Goal: Transaction & Acquisition: Purchase product/service

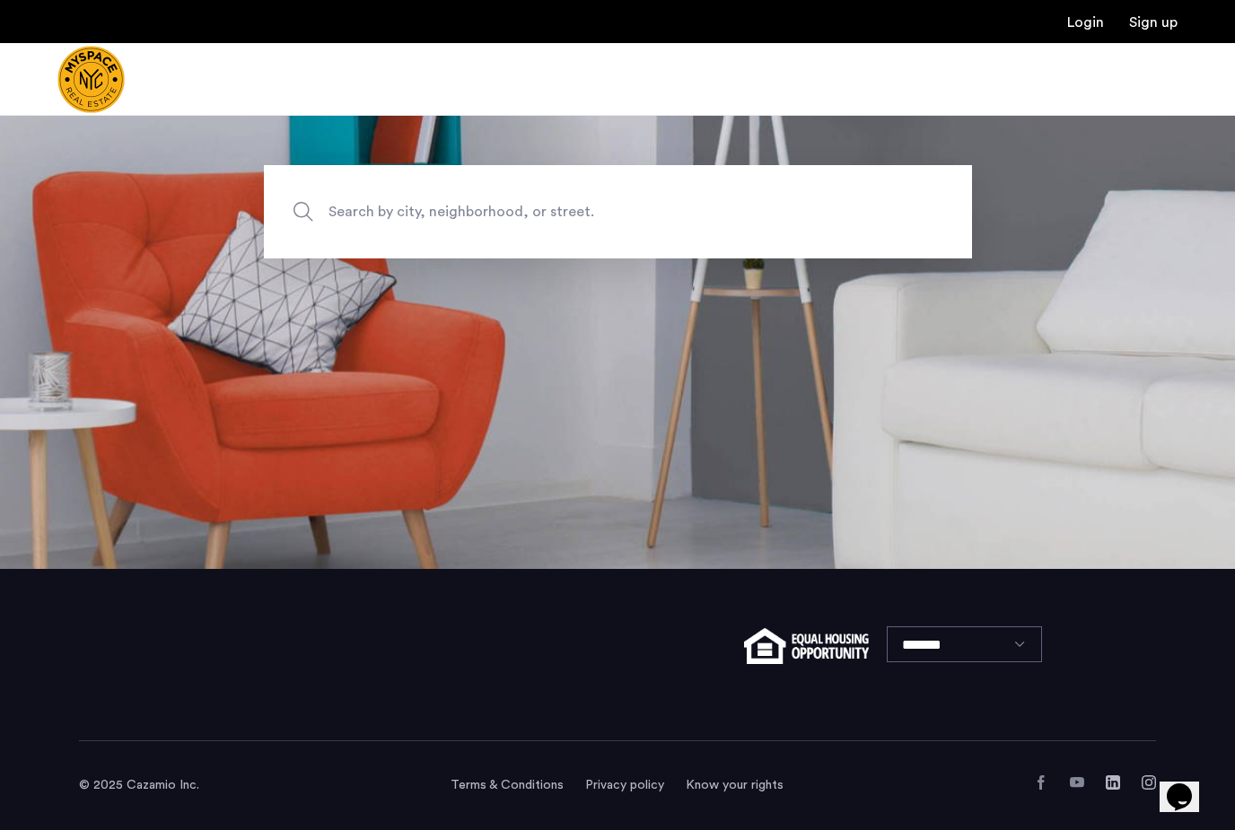
scroll to position [224, 0]
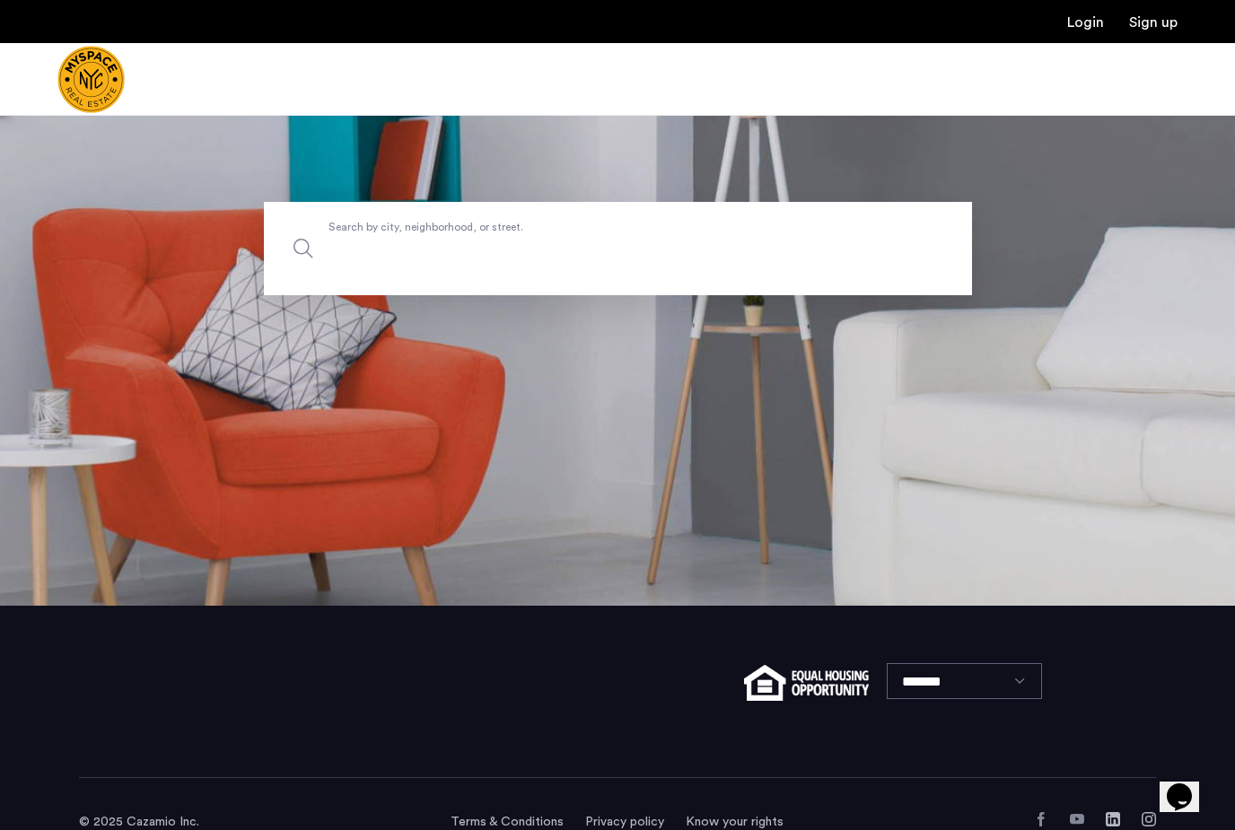
click at [433, 295] on input "Search by city, neighborhood, or street." at bounding box center [618, 248] width 708 height 93
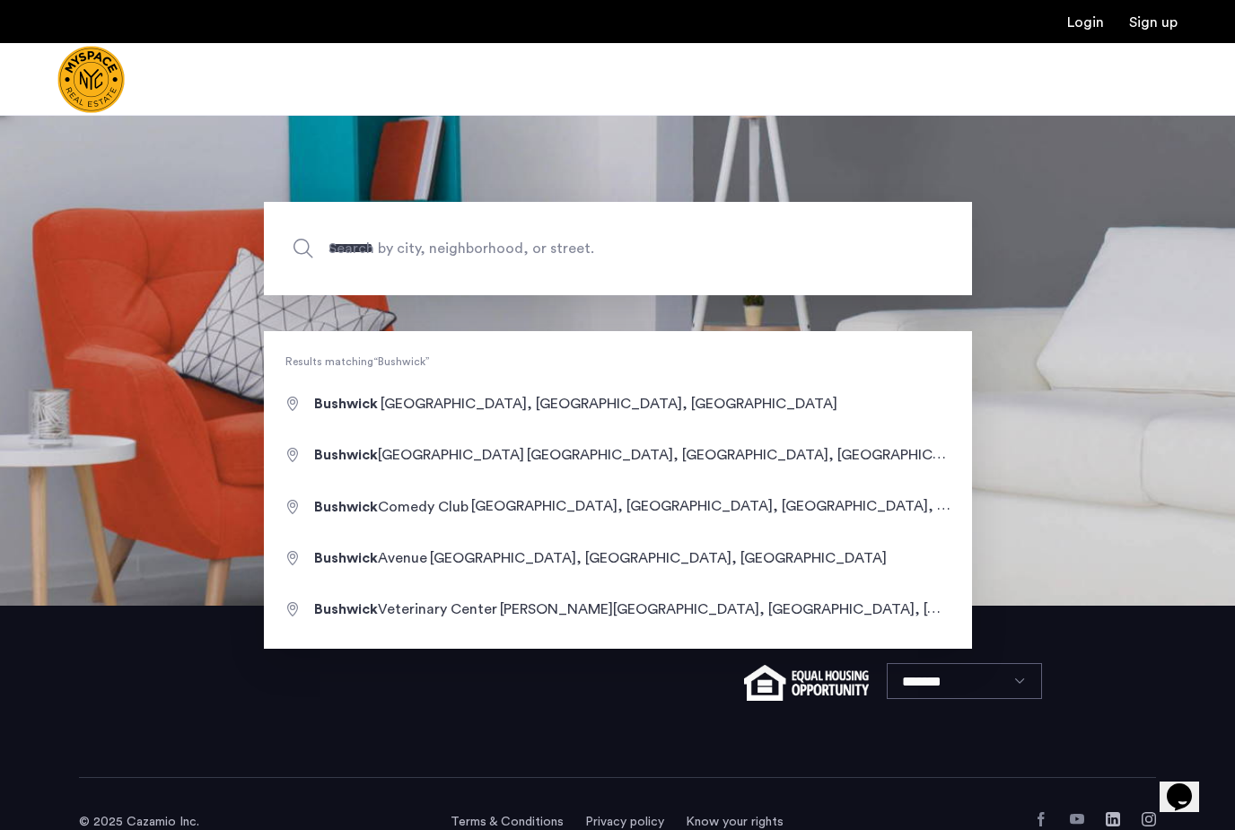
drag, startPoint x: 433, startPoint y: 295, endPoint x: 421, endPoint y: 409, distance: 114.6
click at [421, 409] on section "******** Search by city, neighborhood, or street." at bounding box center [617, 248] width 1235 height 715
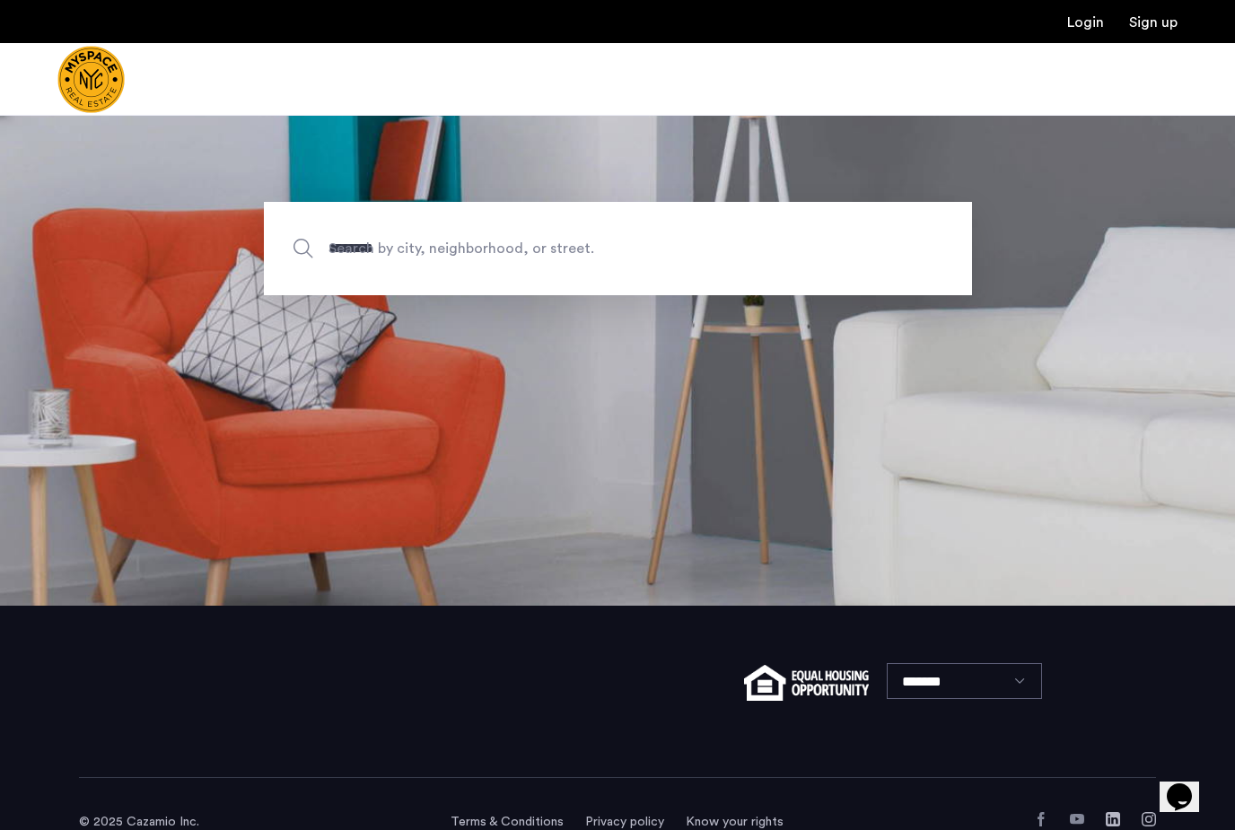
drag, startPoint x: 421, startPoint y: 409, endPoint x: 497, endPoint y: 284, distance: 146.9
click at [0, 0] on html "Login Sign up Price Fee Availability Beds Baths Subway Neighborhoods Building a…" at bounding box center [617, 191] width 1235 height 830
click at [497, 260] on span "Search by city, neighborhood, or street." at bounding box center [575, 248] width 495 height 24
click at [497, 284] on input "********" at bounding box center [618, 248] width 708 height 93
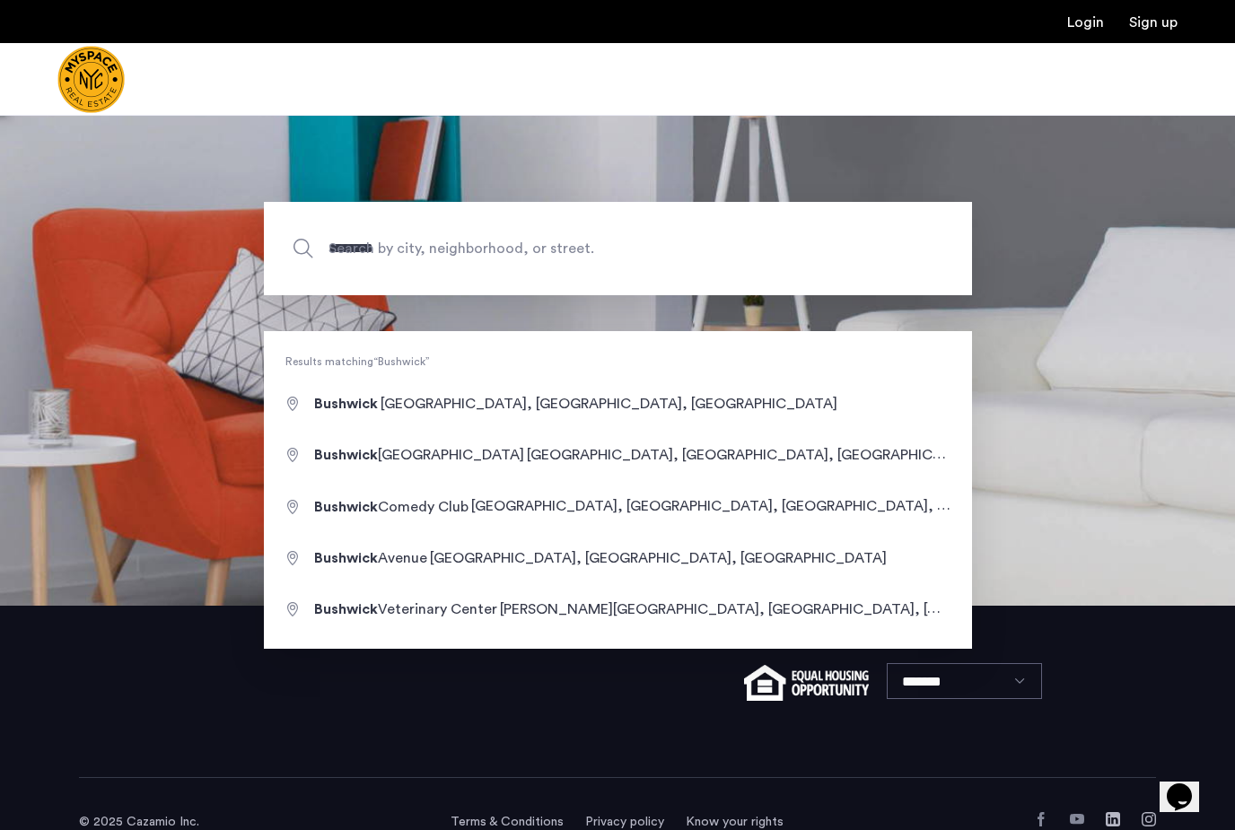
type input "**********"
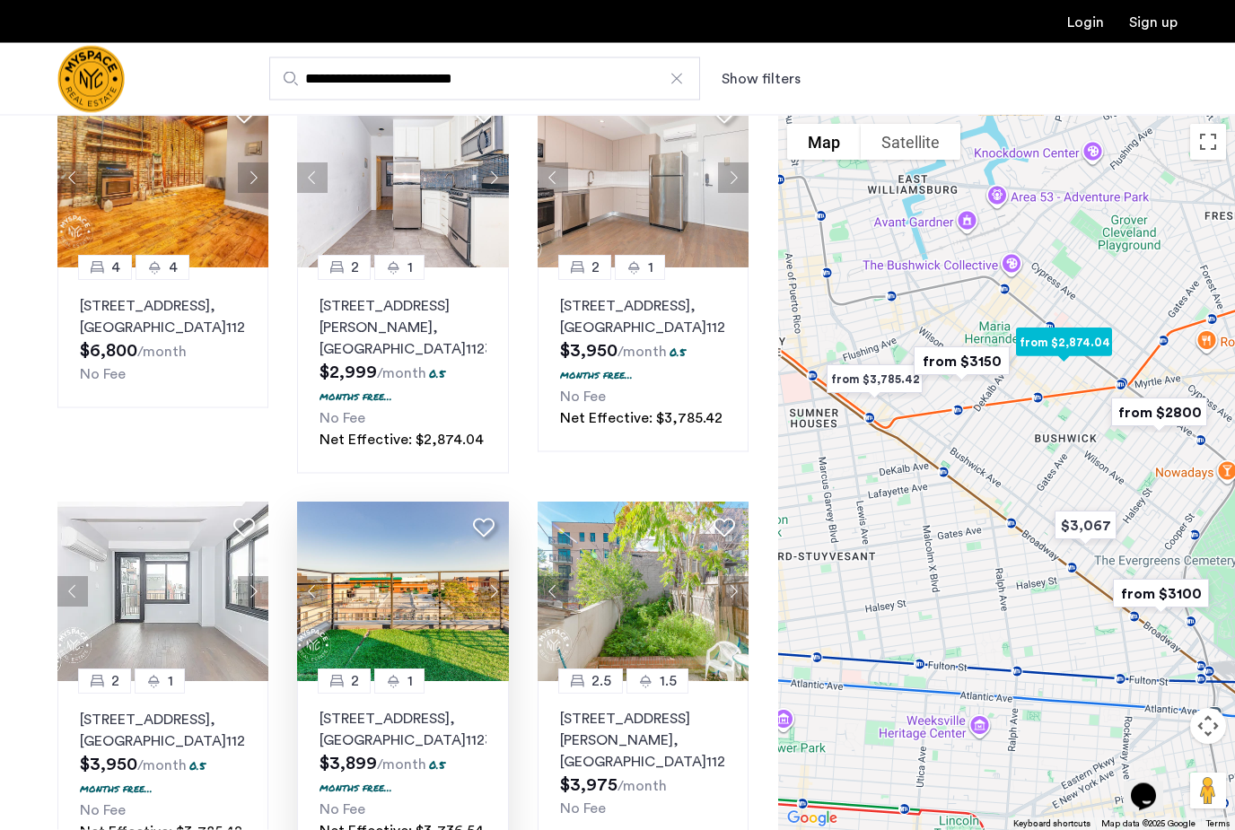
scroll to position [149, 0]
click at [490, 588] on button "Next apartment" at bounding box center [493, 591] width 31 height 31
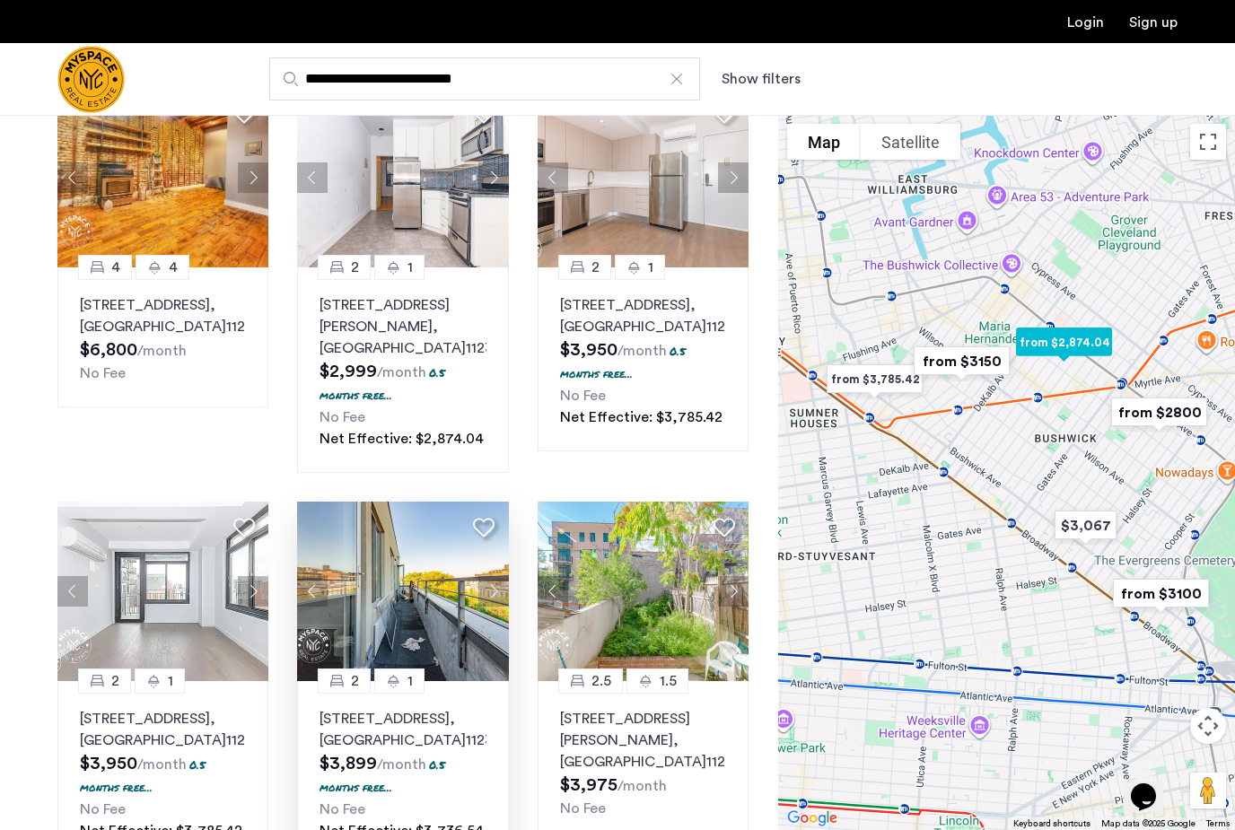
click at [490, 588] on button "Next apartment" at bounding box center [493, 591] width 31 height 31
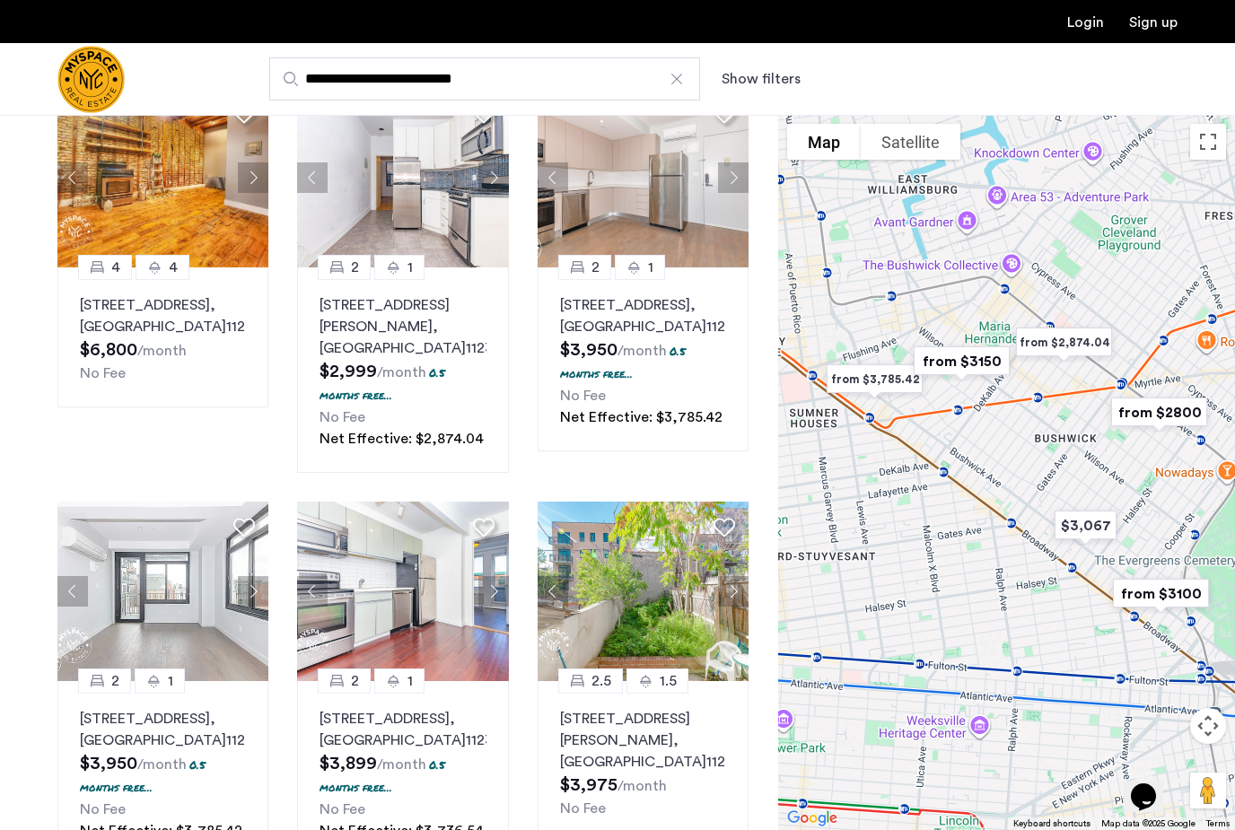
click at [1051, 370] on img "from $2,874.04" at bounding box center [1063, 342] width 125 height 55
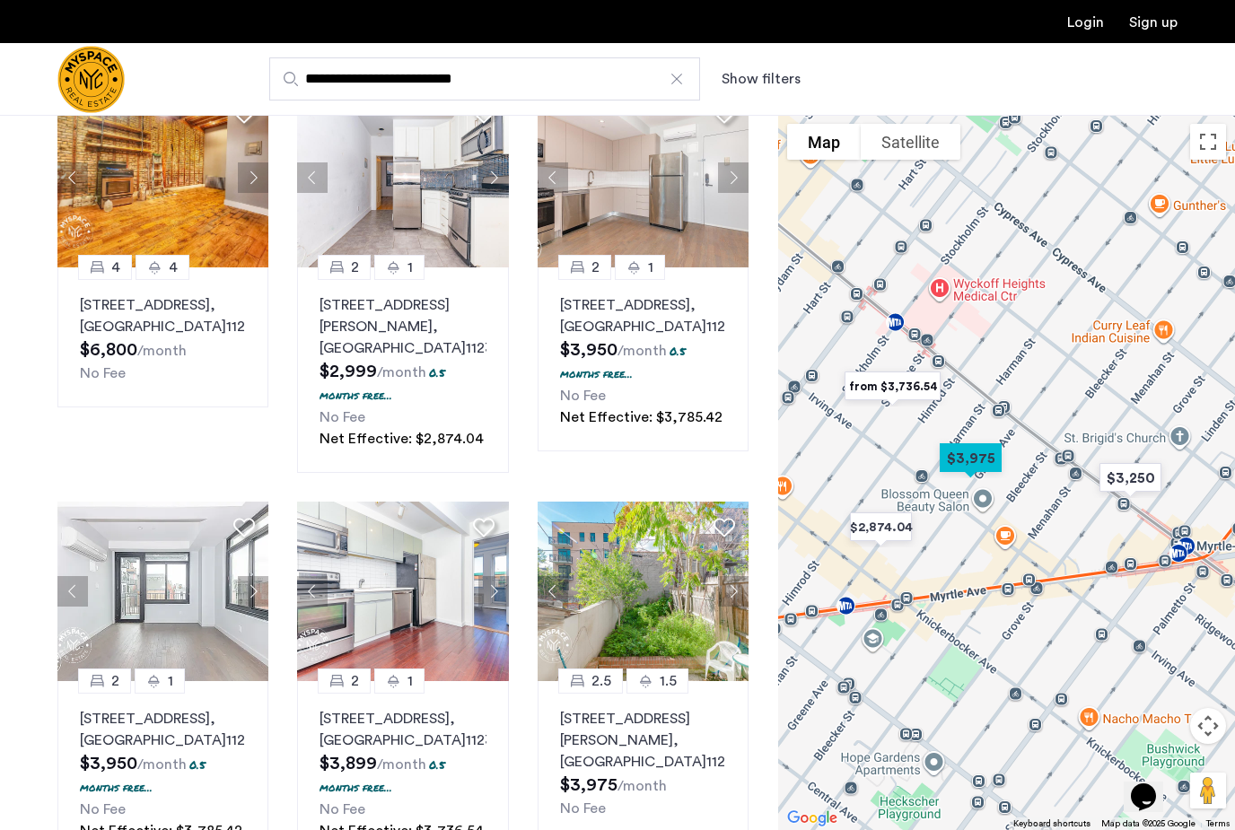
click at [909, 413] on img "from $3,736.54" at bounding box center [892, 386] width 125 height 55
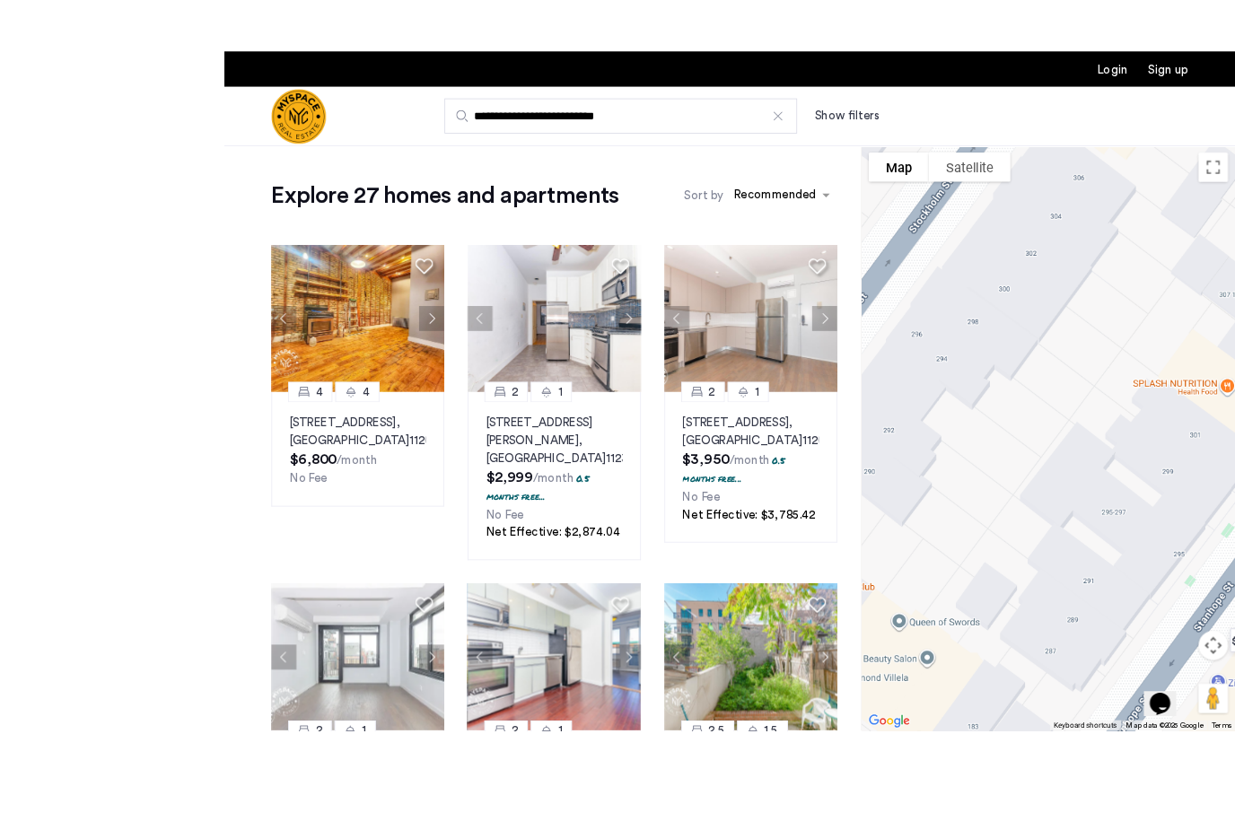
scroll to position [164, 0]
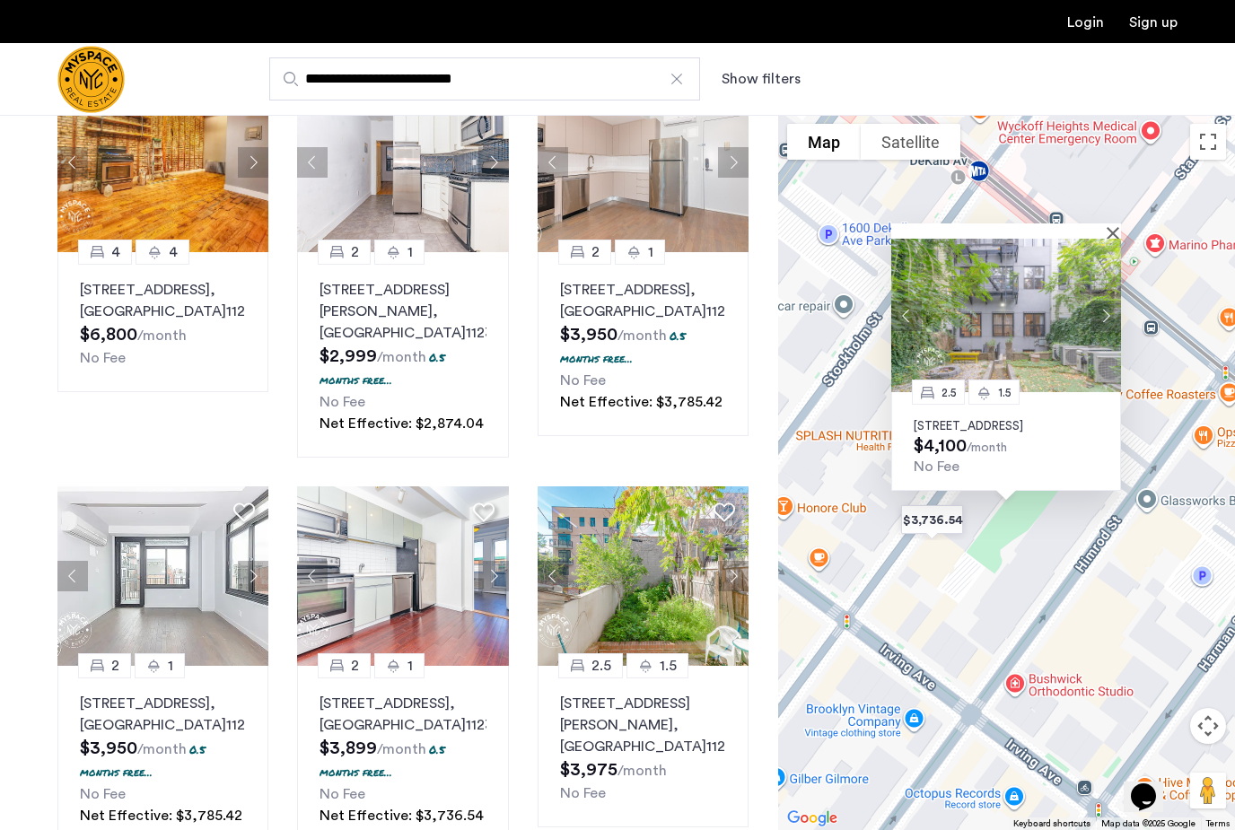
click at [1099, 328] on button "Next apartment" at bounding box center [1105, 315] width 31 height 31
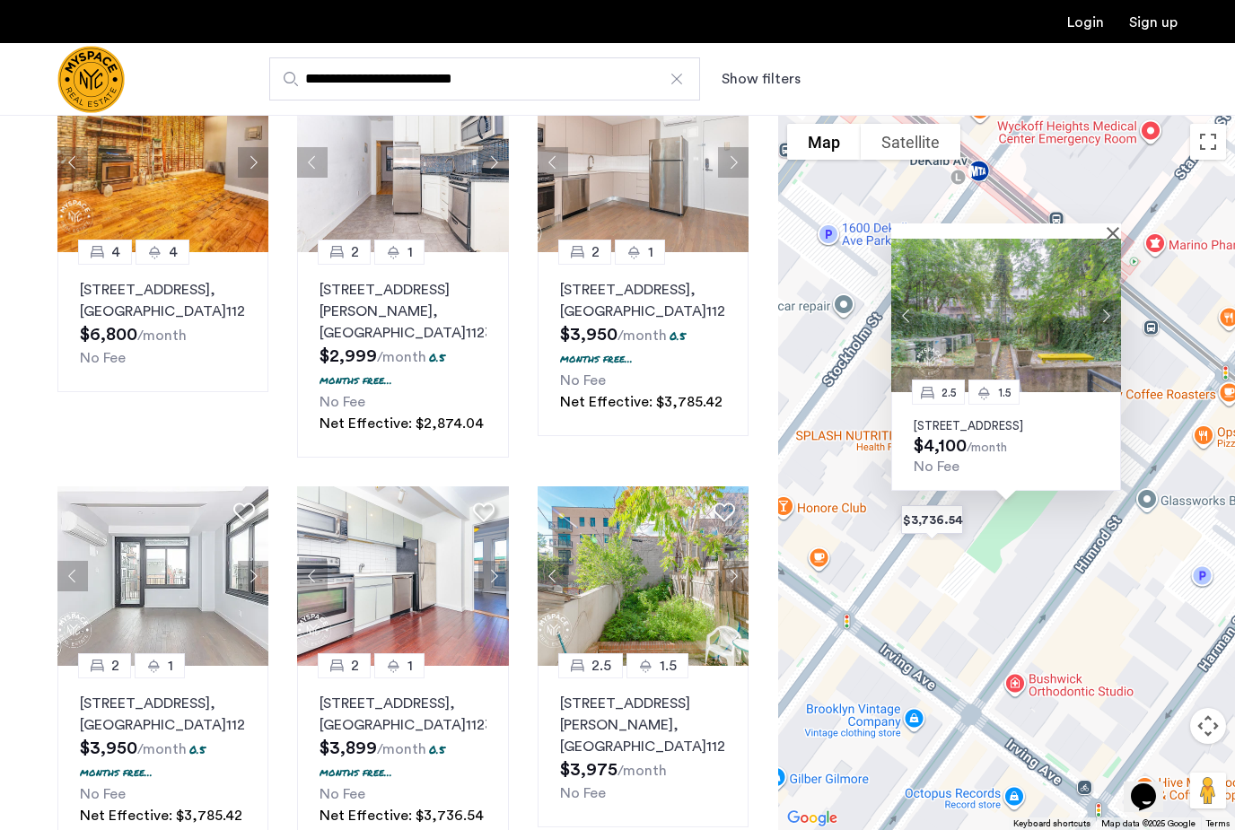
click at [1102, 327] on button "Next apartment" at bounding box center [1105, 315] width 31 height 31
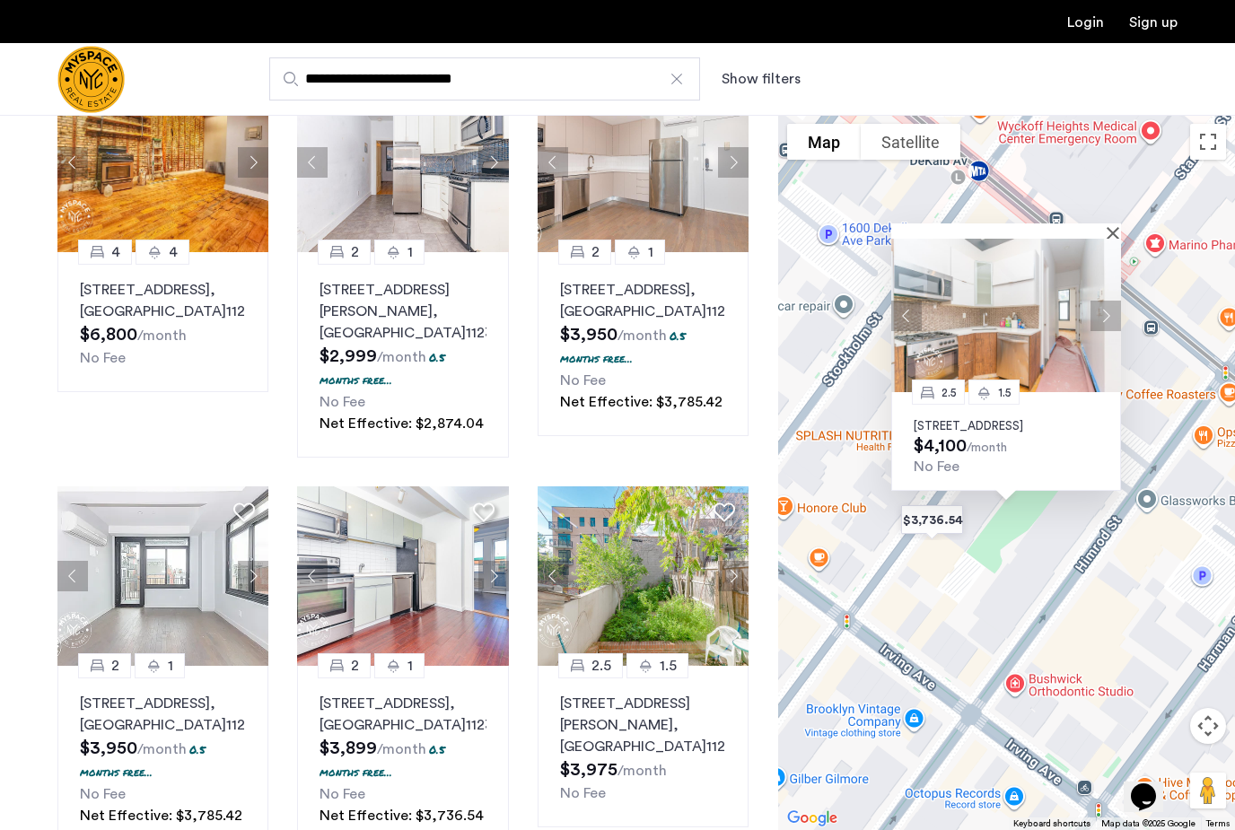
click at [1038, 588] on div "To navigate, press the arrow keys. 2.5 1.5 302 Stanhope St, Unit 1R, Brooklyn, …" at bounding box center [1006, 472] width 457 height 715
click at [1117, 253] on img at bounding box center [1006, 315] width 230 height 153
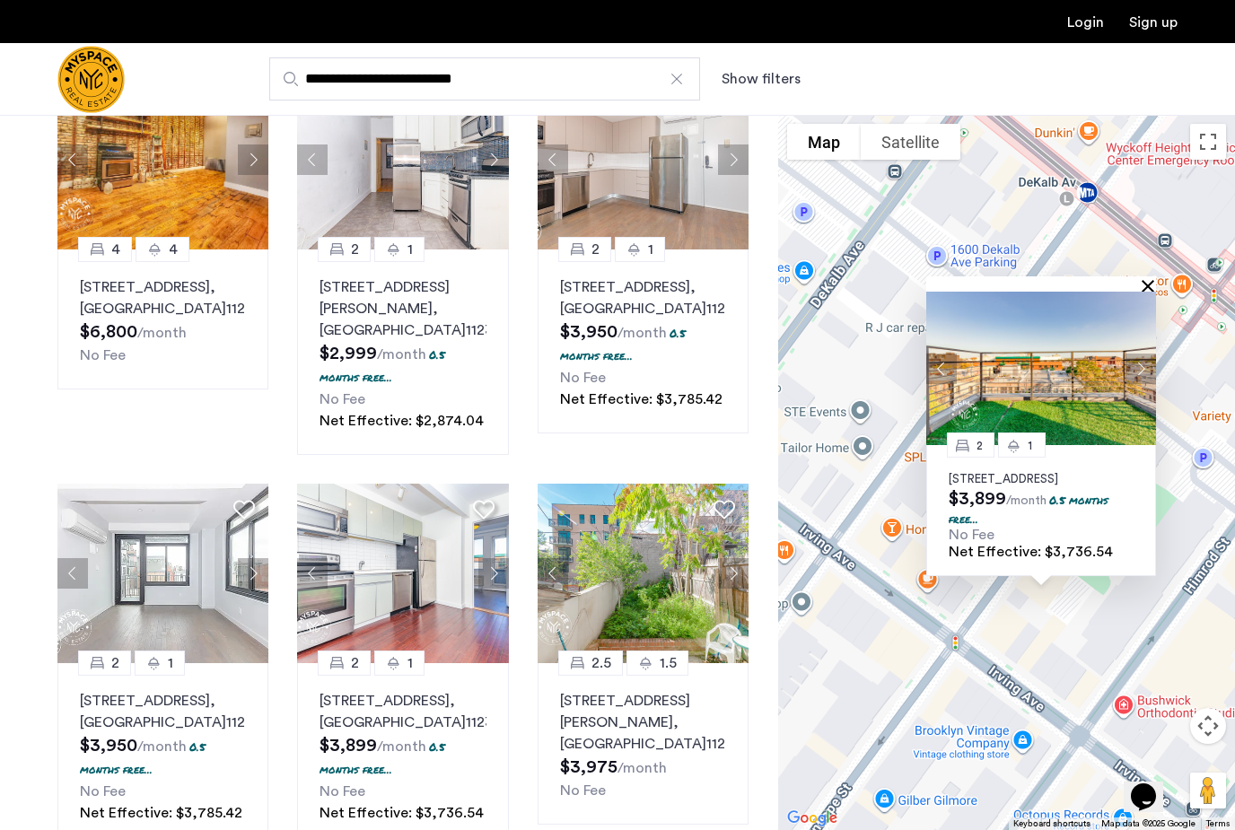
click at [1149, 290] on button "Close" at bounding box center [1151, 285] width 13 height 13
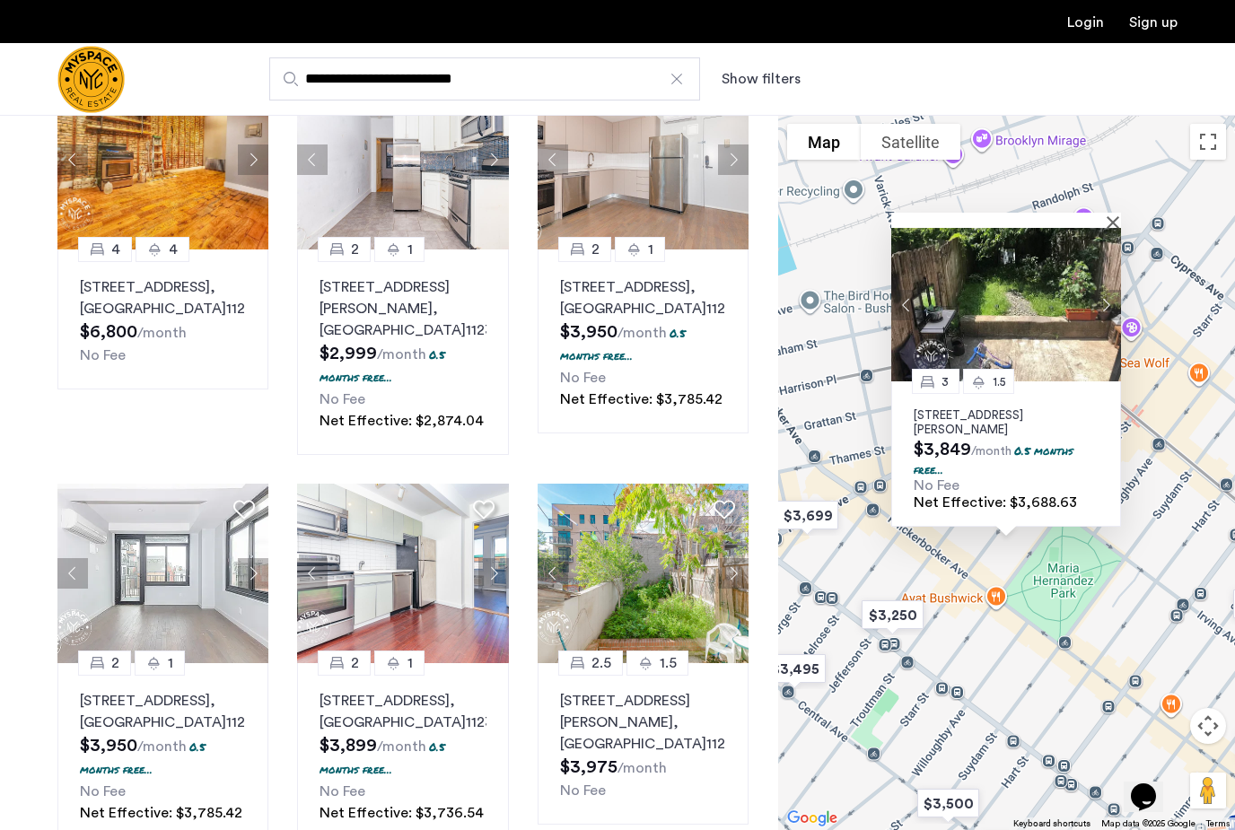
click at [1106, 319] on button "Next apartment" at bounding box center [1105, 304] width 31 height 31
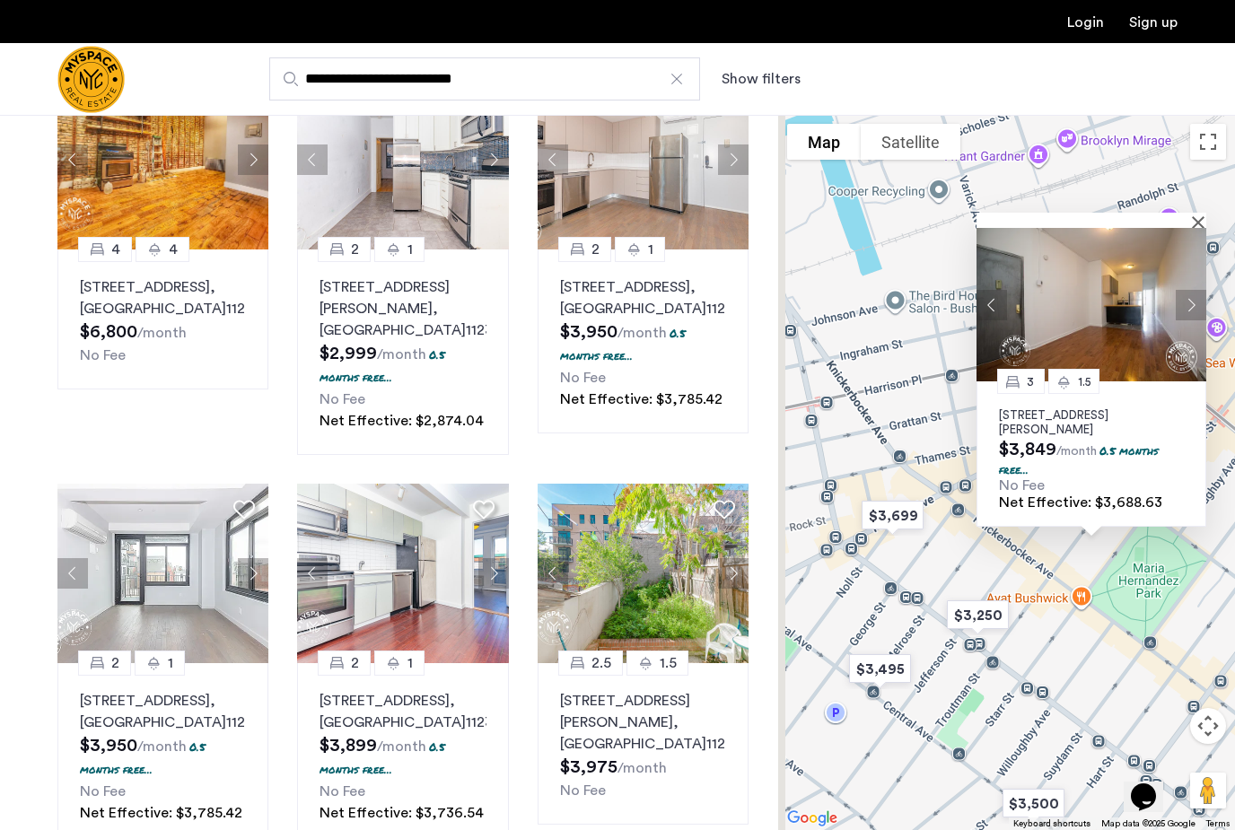
drag, startPoint x: 943, startPoint y: 585, endPoint x: 1127, endPoint y: 607, distance: 185.3
click at [1127, 607] on div "To navigate, press the arrow keys. 3 1.5 311 Troutman St, Unit 1R, Brooklyn, NY…" at bounding box center [1006, 472] width 457 height 715
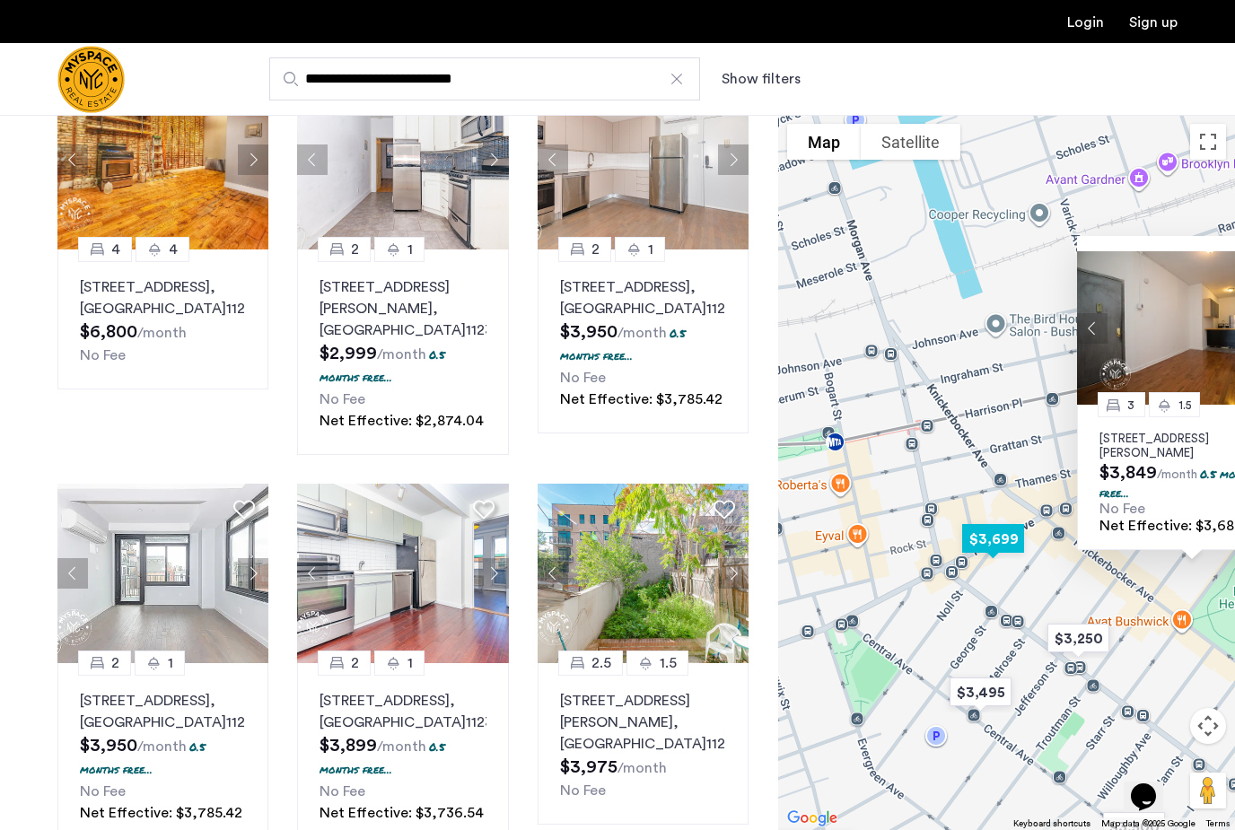
click at [1016, 566] on img "$3,699" at bounding box center [992, 538] width 91 height 55
